Goal: Task Accomplishment & Management: Manage account settings

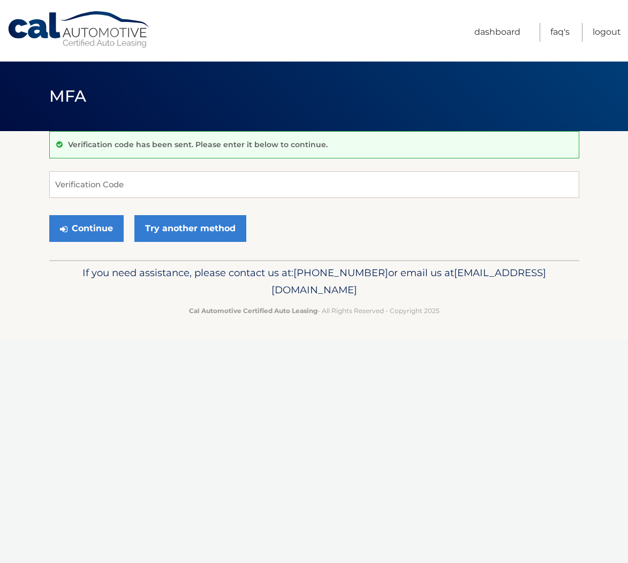
click at [217, 188] on input "Verification Code" at bounding box center [314, 184] width 530 height 27
type input "148501"
click at [81, 230] on button "Continue" at bounding box center [86, 228] width 74 height 27
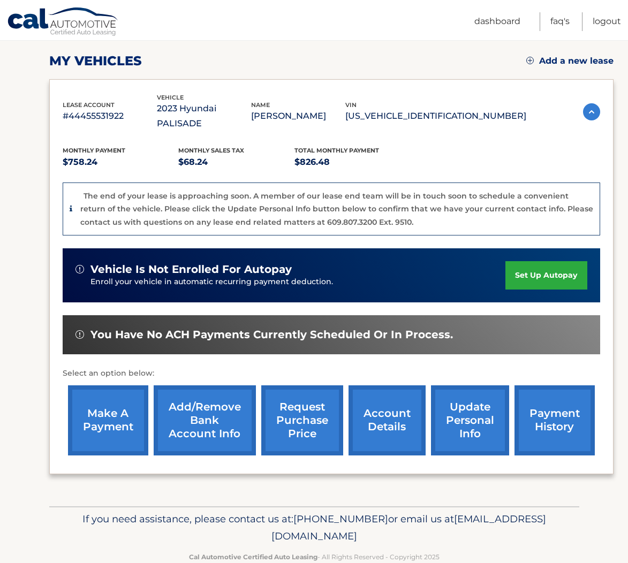
scroll to position [151, 0]
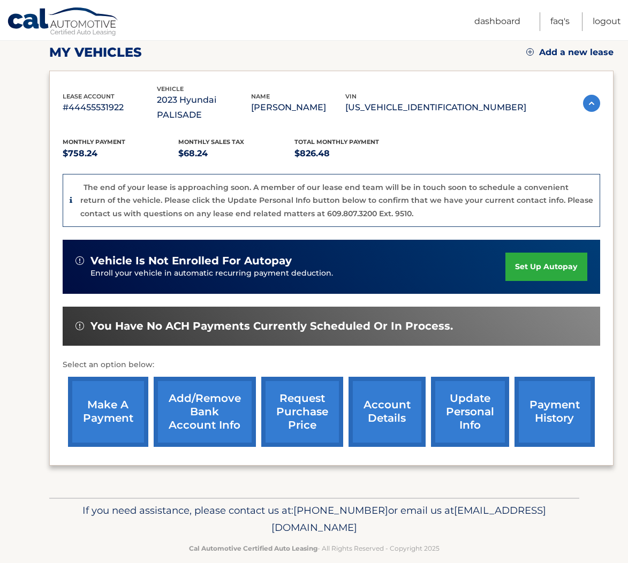
click at [366, 398] on link "account details" at bounding box center [386, 412] width 77 height 70
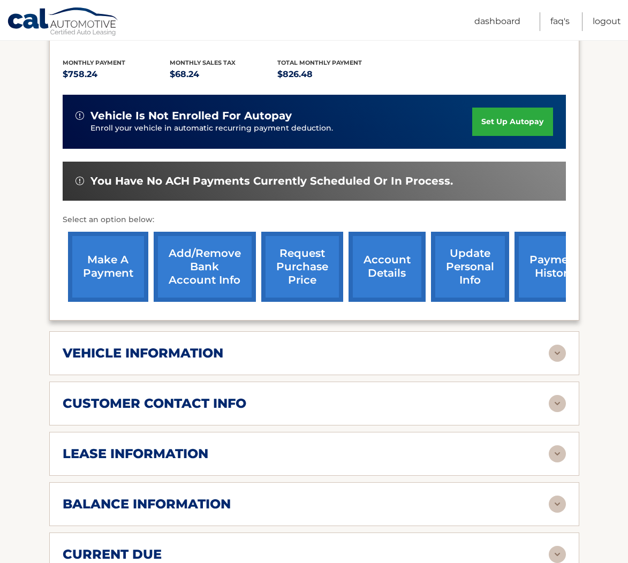
scroll to position [250, 0]
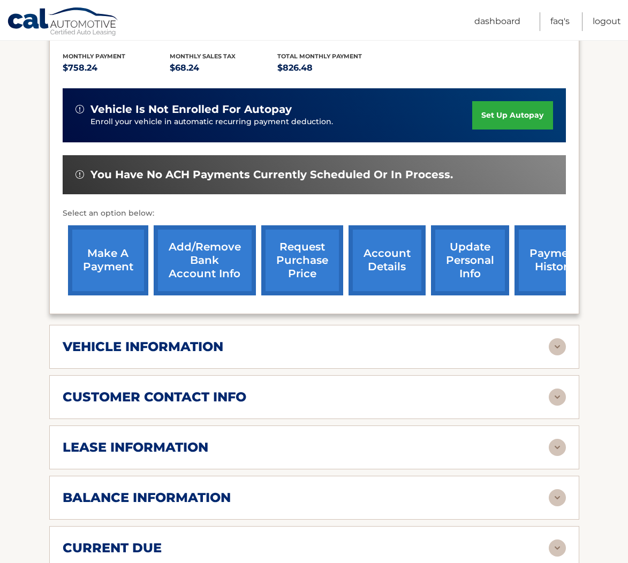
click at [562, 338] on img at bounding box center [557, 346] width 17 height 17
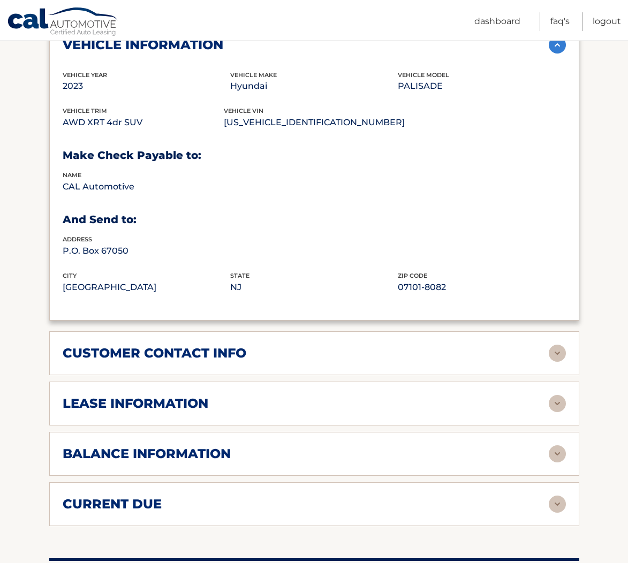
scroll to position [559, 0]
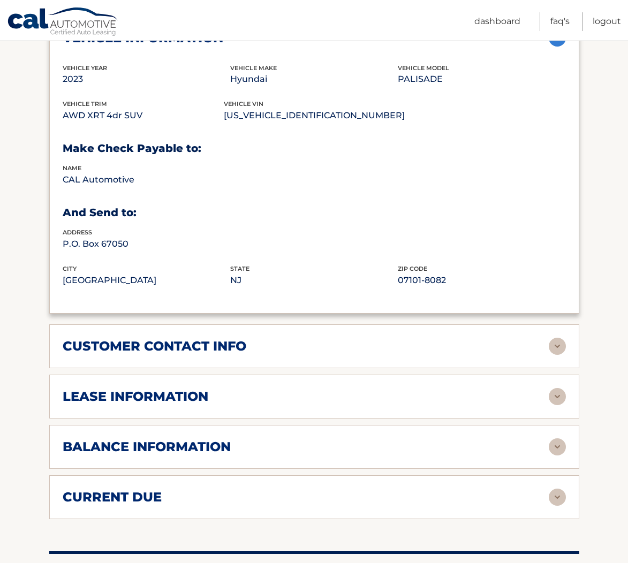
click at [550, 388] on img at bounding box center [557, 396] width 17 height 17
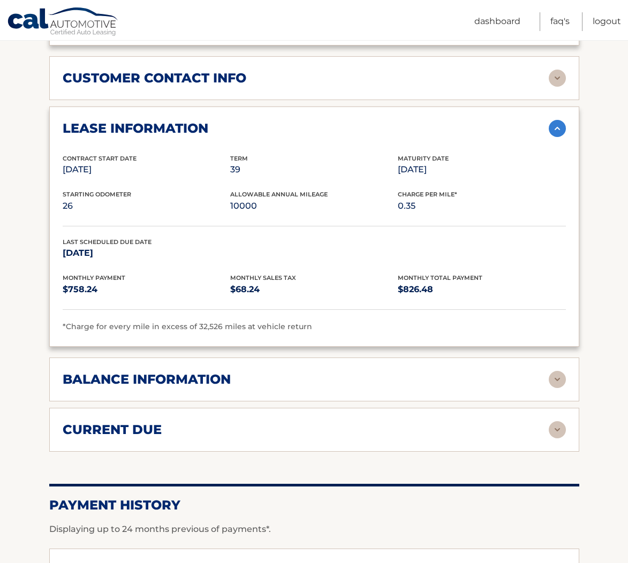
scroll to position [830, 0]
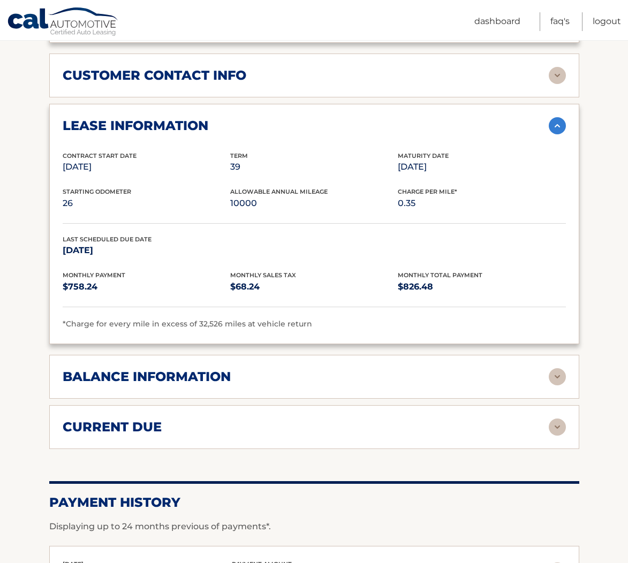
click at [553, 368] on img at bounding box center [557, 376] width 17 height 17
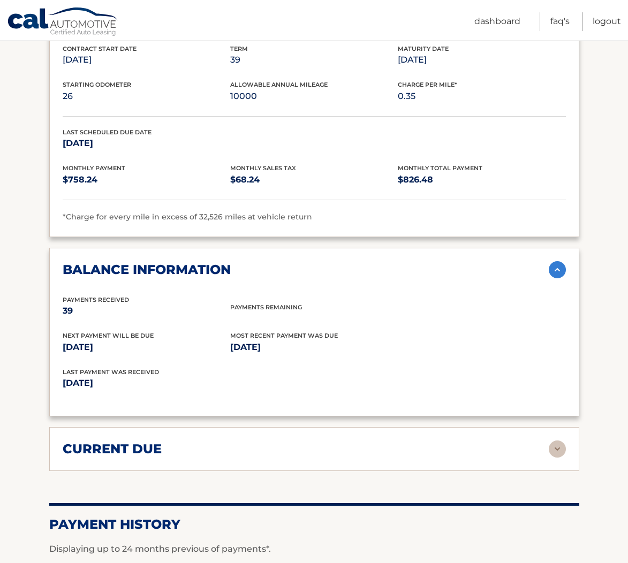
scroll to position [939, 0]
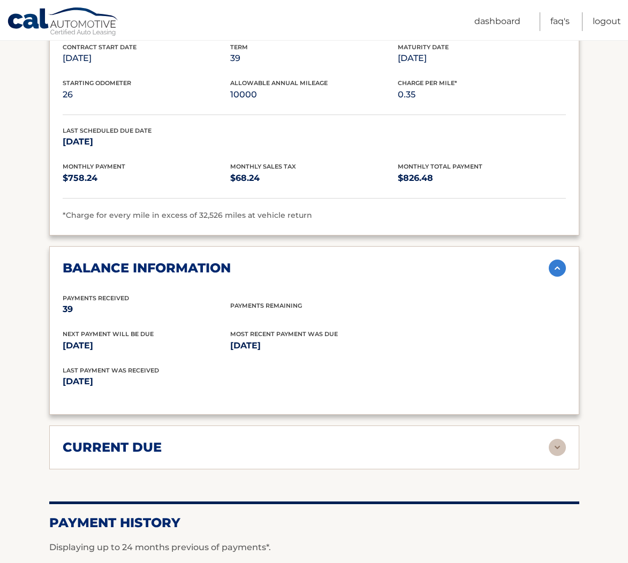
click at [554, 439] on img at bounding box center [557, 447] width 17 height 17
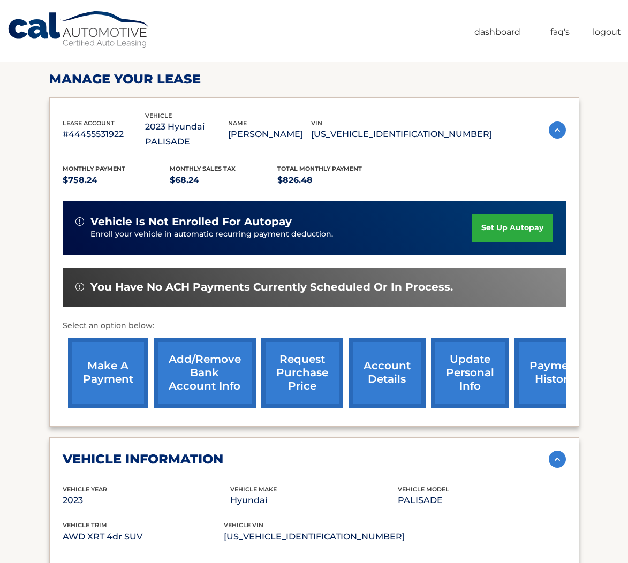
scroll to position [0, 0]
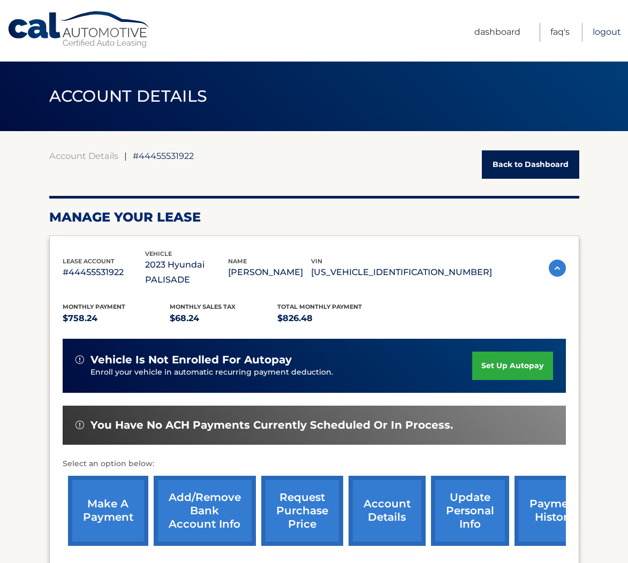
click at [599, 35] on link "Logout" at bounding box center [606, 32] width 28 height 19
